Goal: Transaction & Acquisition: Purchase product/service

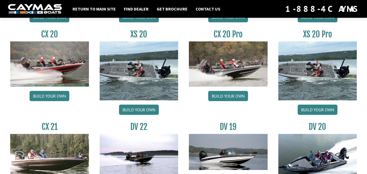
scroll to position [535, 0]
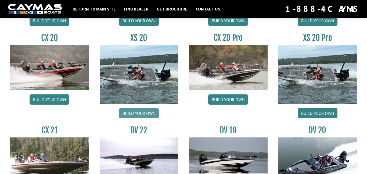
click at [146, 114] on link "Build your own" at bounding box center [139, 113] width 40 height 10
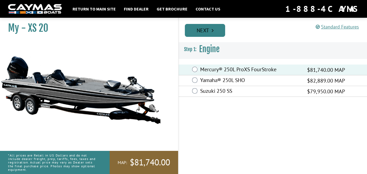
click at [215, 26] on link "Next" at bounding box center [205, 30] width 40 height 13
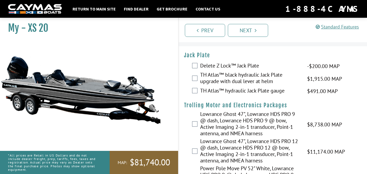
scroll to position [12, 0]
click at [215, 85] on label "TH Atlas™ black hydraulic Jack Plate upgrade with dual lever at helm" at bounding box center [250, 79] width 100 height 14
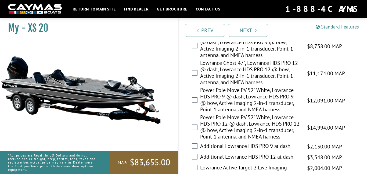
scroll to position [66, 0]
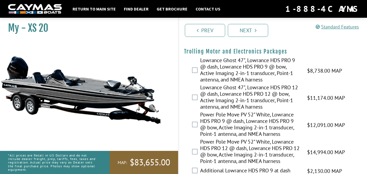
click at [223, 123] on label "Power Pole Move PV 52" White, Lowrance HDS PRO 9 @ dash, Lowrance HDS PRO 9 @ b…" at bounding box center [250, 124] width 100 height 27
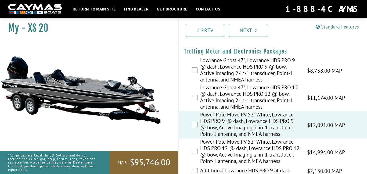
scroll to position [78, 0]
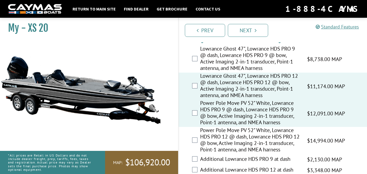
click at [195, 117] on div "Power Pole Move PV 52" White, Lowrance HDS PRO 9 @ dash, Lowrance HDS PRO 9 @ b…" at bounding box center [273, 113] width 188 height 27
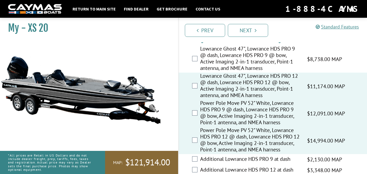
click at [229, 163] on label "Additional Lowrance HDS PRO 9 at dash" at bounding box center [250, 159] width 100 height 8
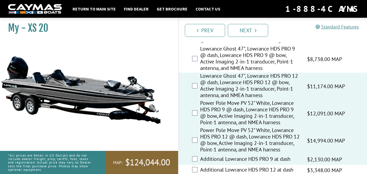
click at [214, 67] on label "Lowrance Ghost 47", Lowrance HDS PRO 9 @ dash, Lowrance HDS PRO 9 @ bow, Active…" at bounding box center [250, 58] width 100 height 27
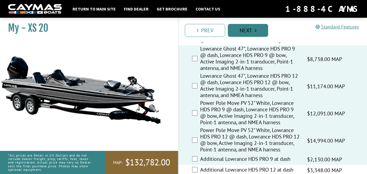
click at [242, 28] on link "Next" at bounding box center [248, 30] width 40 height 13
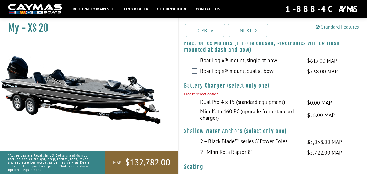
scroll to position [576, 0]
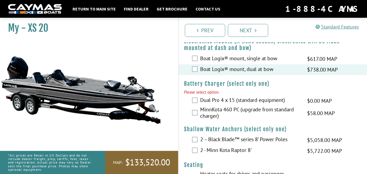
click at [139, 114] on img at bounding box center [80, 90] width 161 height 98
click at [125, 90] on img at bounding box center [80, 90] width 161 height 98
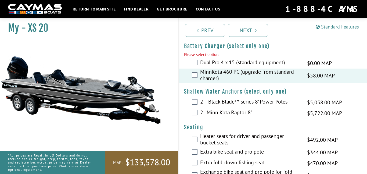
scroll to position [612, 0]
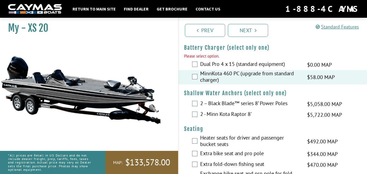
click at [198, 109] on div "2 – Black Blade™ series 8’ Power Poles $5,058.00 MAP $5,972.00 MSRP" at bounding box center [273, 104] width 188 height 11
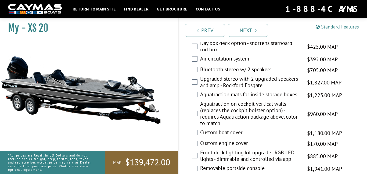
scroll to position [806, 0]
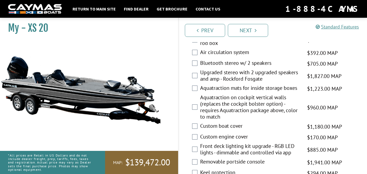
click at [198, 58] on div "Air circulation system $392.00 MAP $463.00 MSRP" at bounding box center [273, 53] width 188 height 11
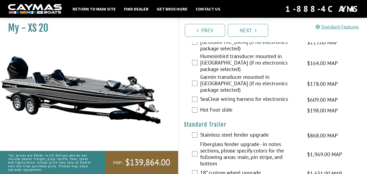
scroll to position [1043, 0]
